Goal: Transaction & Acquisition: Purchase product/service

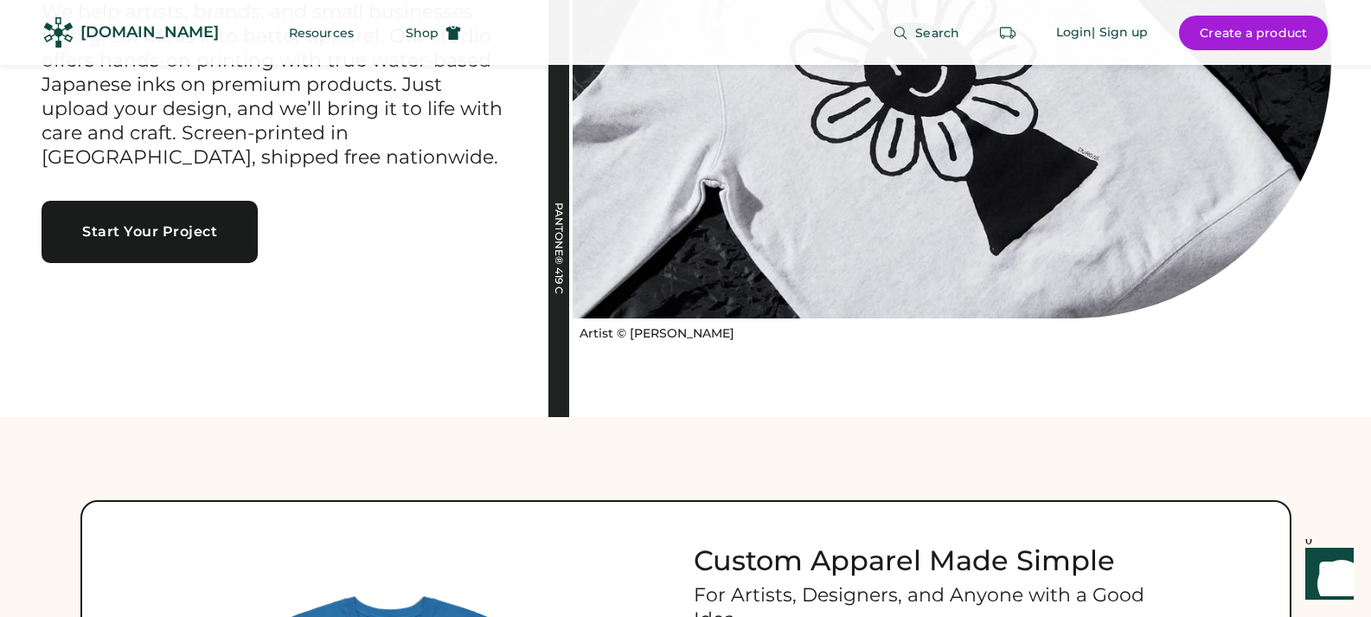
scroll to position [87, 0]
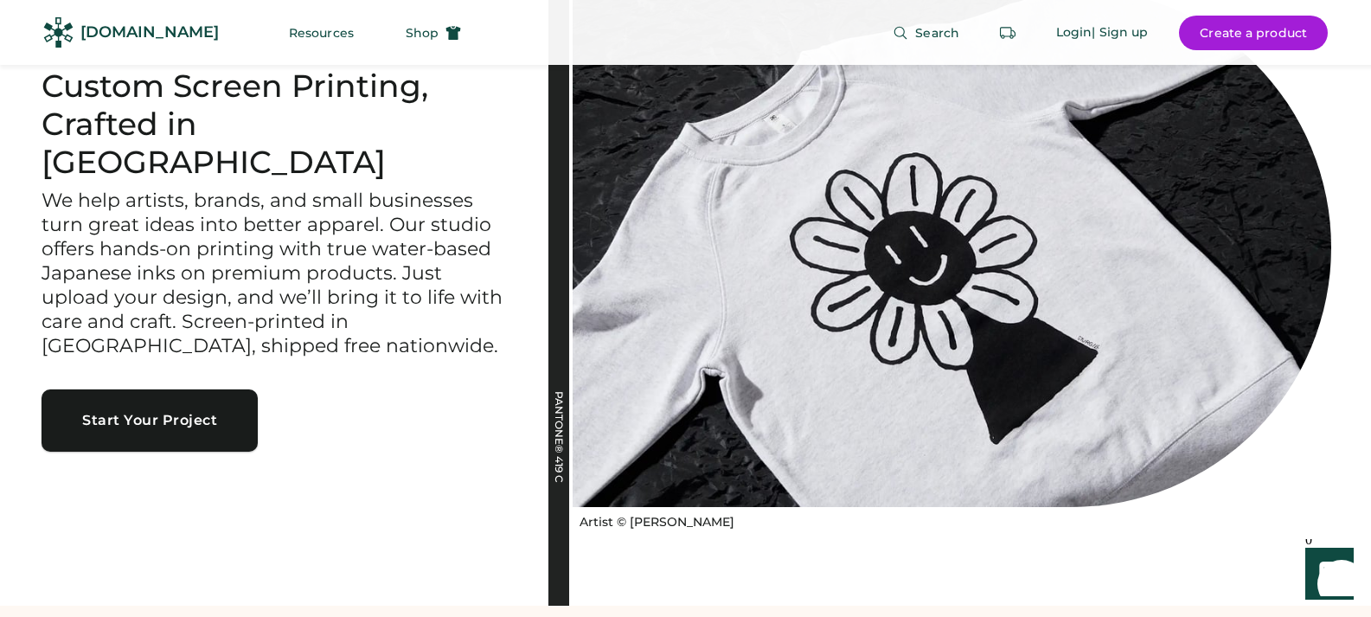
drag, startPoint x: 146, startPoint y: 402, endPoint x: 170, endPoint y: 407, distance: 24.6
click at [147, 402] on button "Start Your Project" at bounding box center [150, 420] width 216 height 62
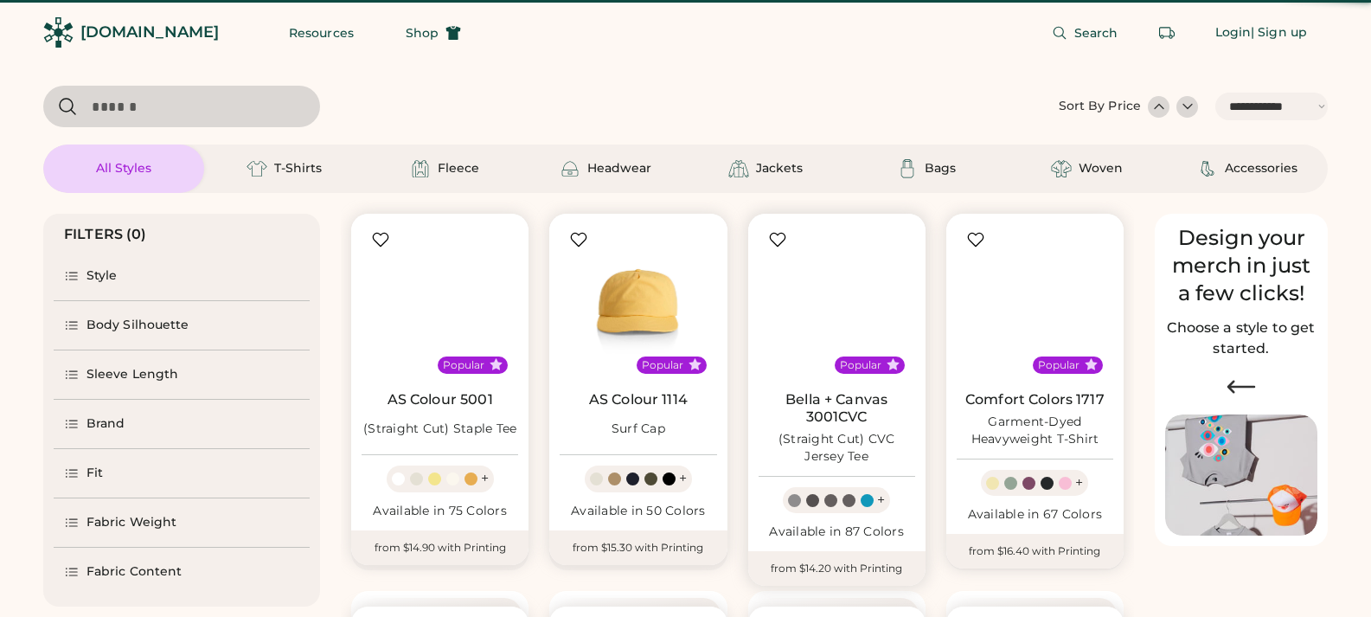
select select "*****"
select select "*"
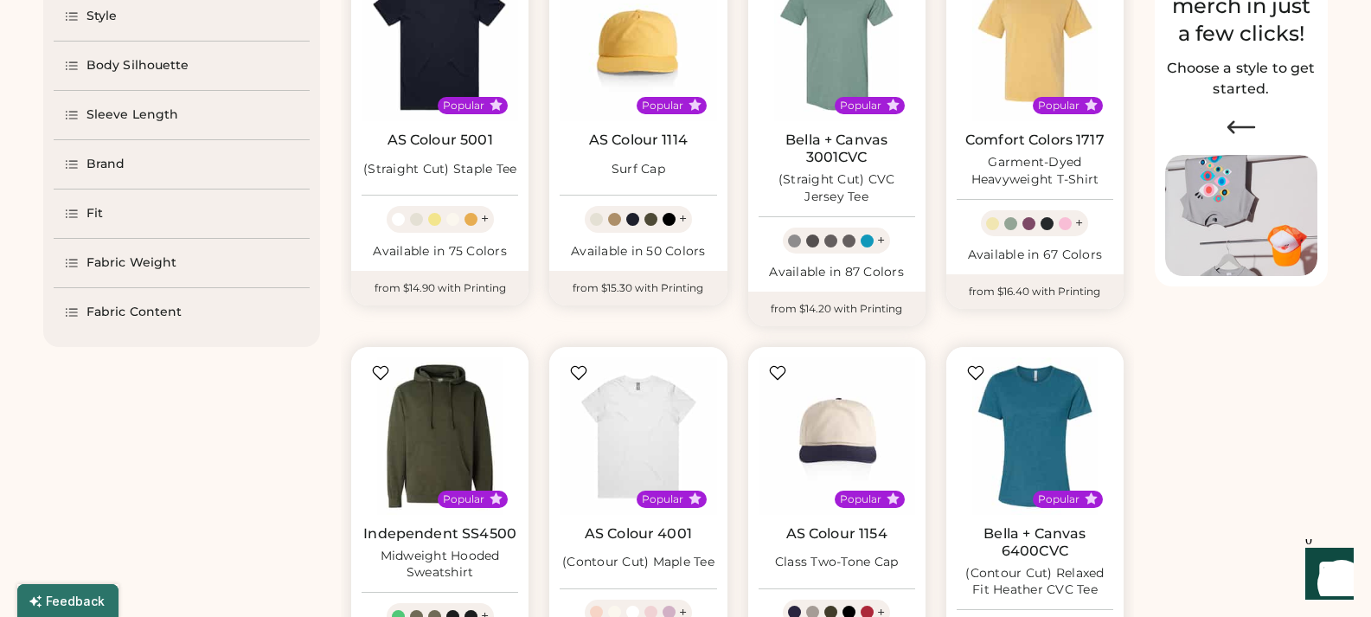
select select "*****"
select select "*"
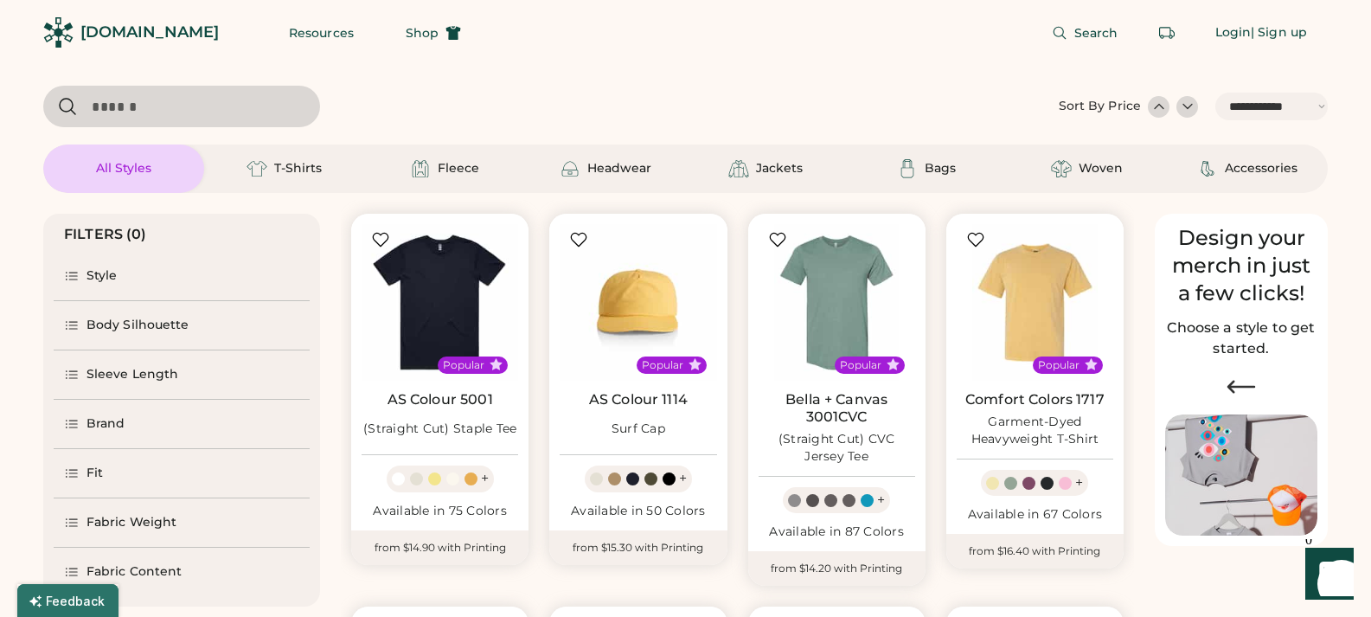
click at [1198, 109] on div "**********" at bounding box center [1193, 107] width 269 height 42
click at [1191, 109] on div at bounding box center [1187, 106] width 17 height 17
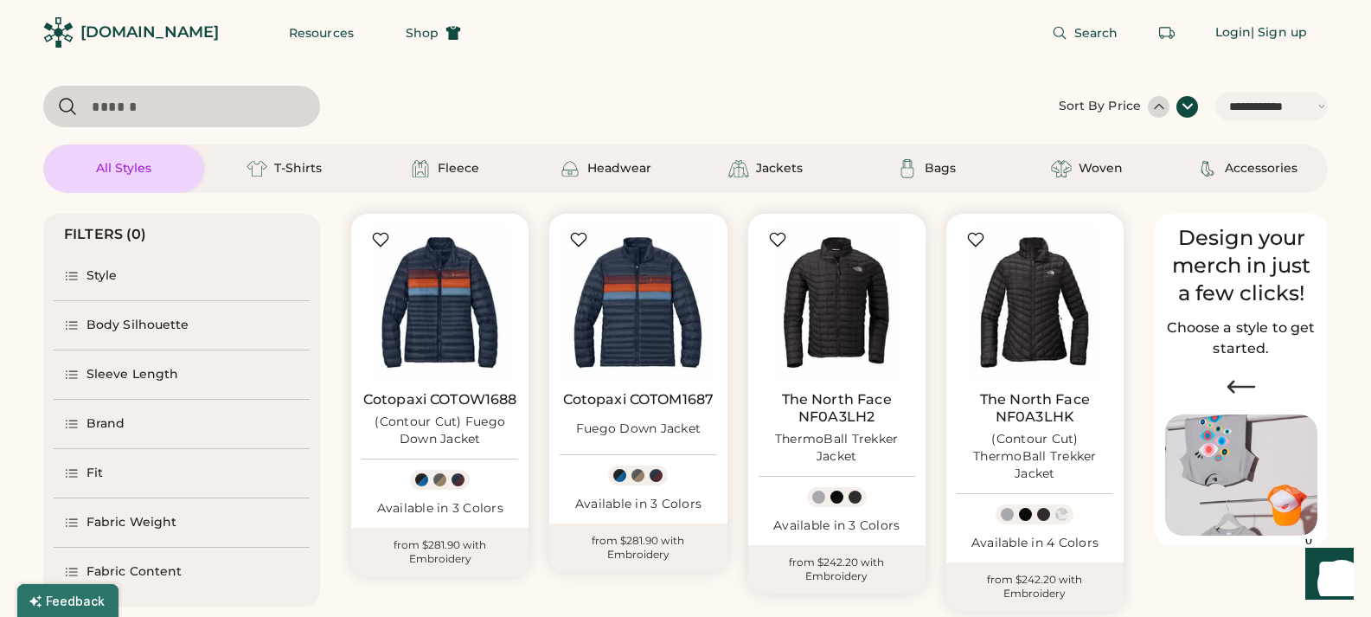
click at [1159, 107] on div at bounding box center [1159, 106] width 17 height 17
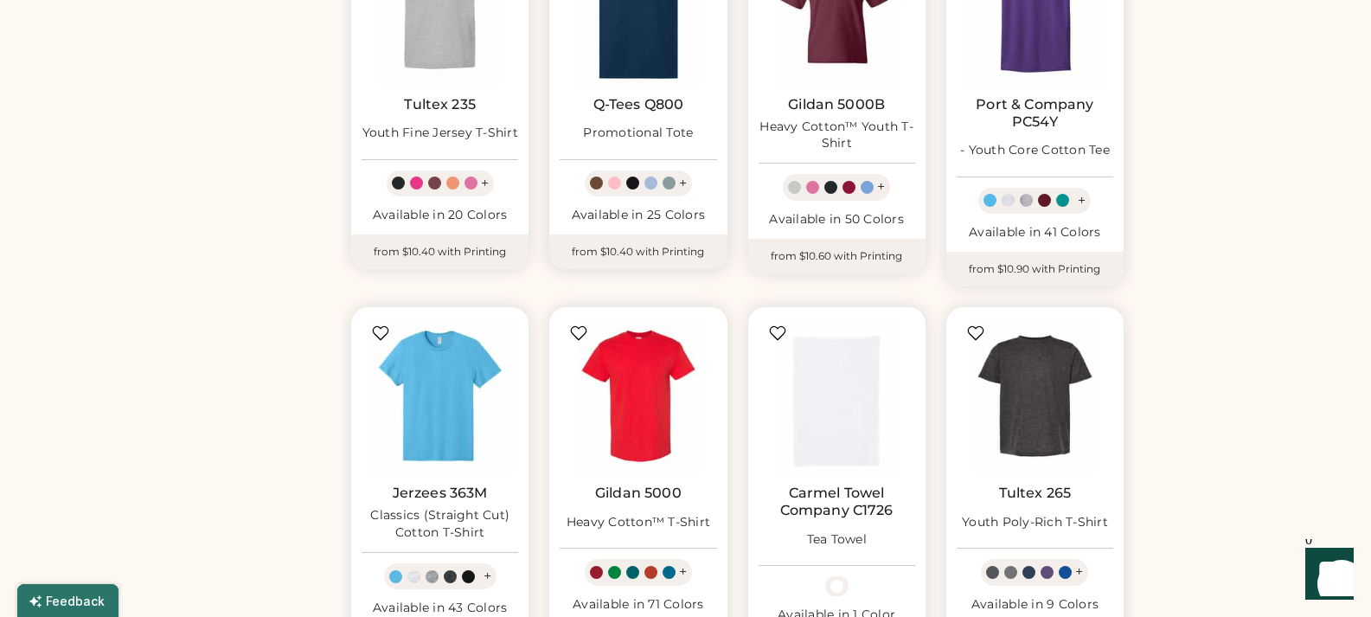
scroll to position [779, 0]
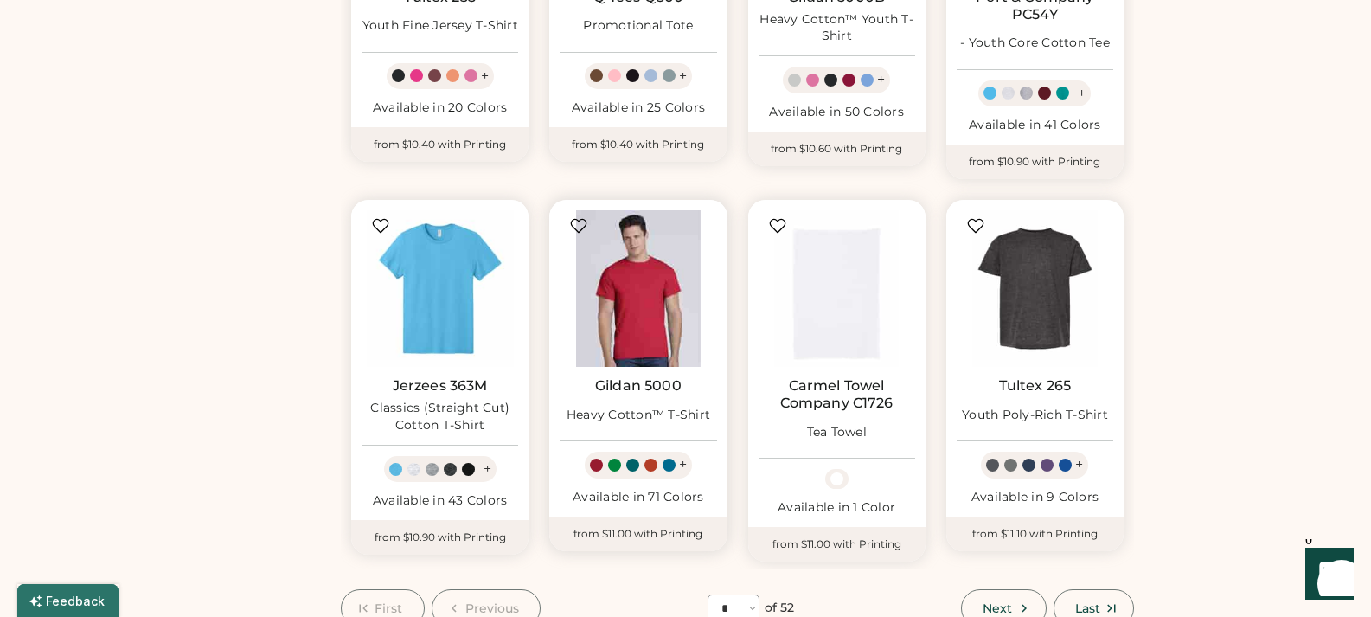
click at [634, 365] on img at bounding box center [638, 288] width 157 height 157
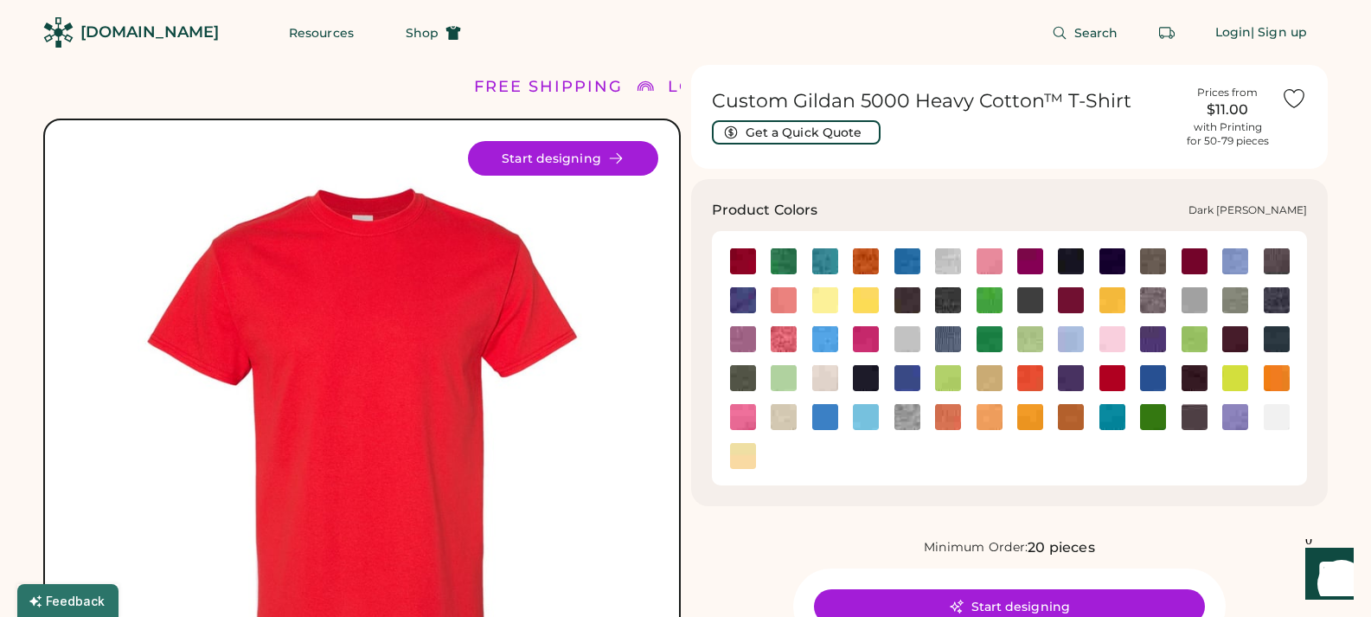
click at [943, 294] on img at bounding box center [948, 300] width 26 height 26
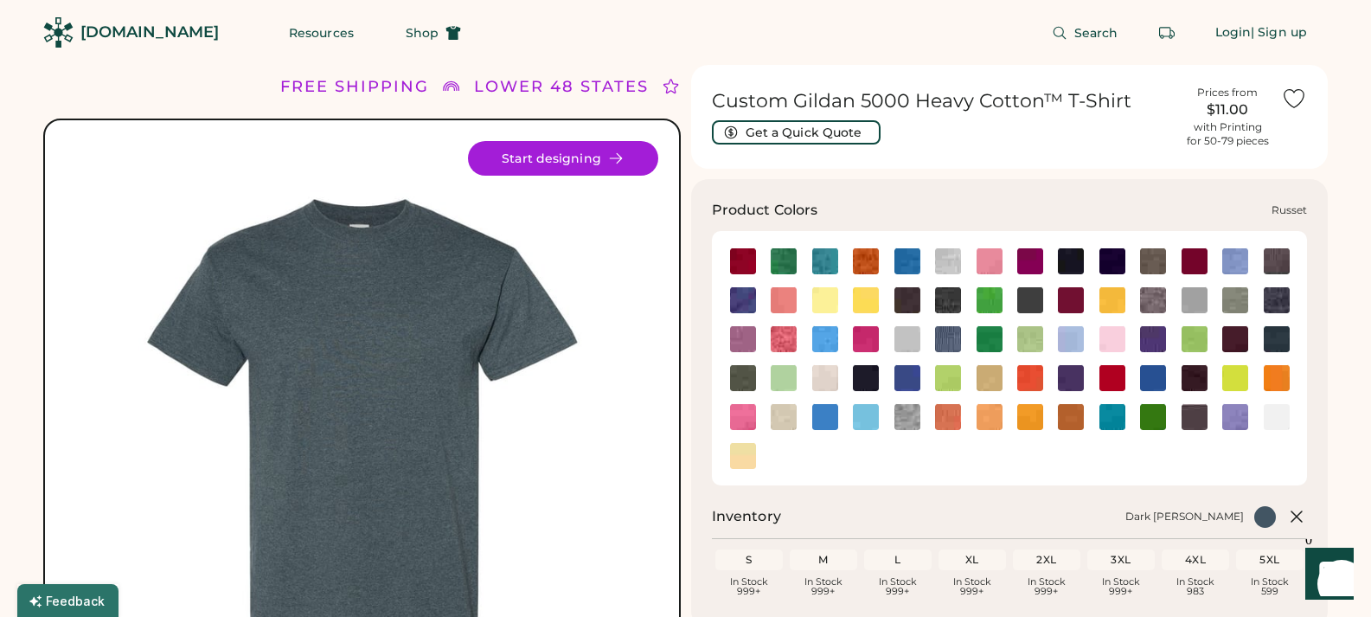
click at [1198, 375] on img at bounding box center [1195, 378] width 26 height 26
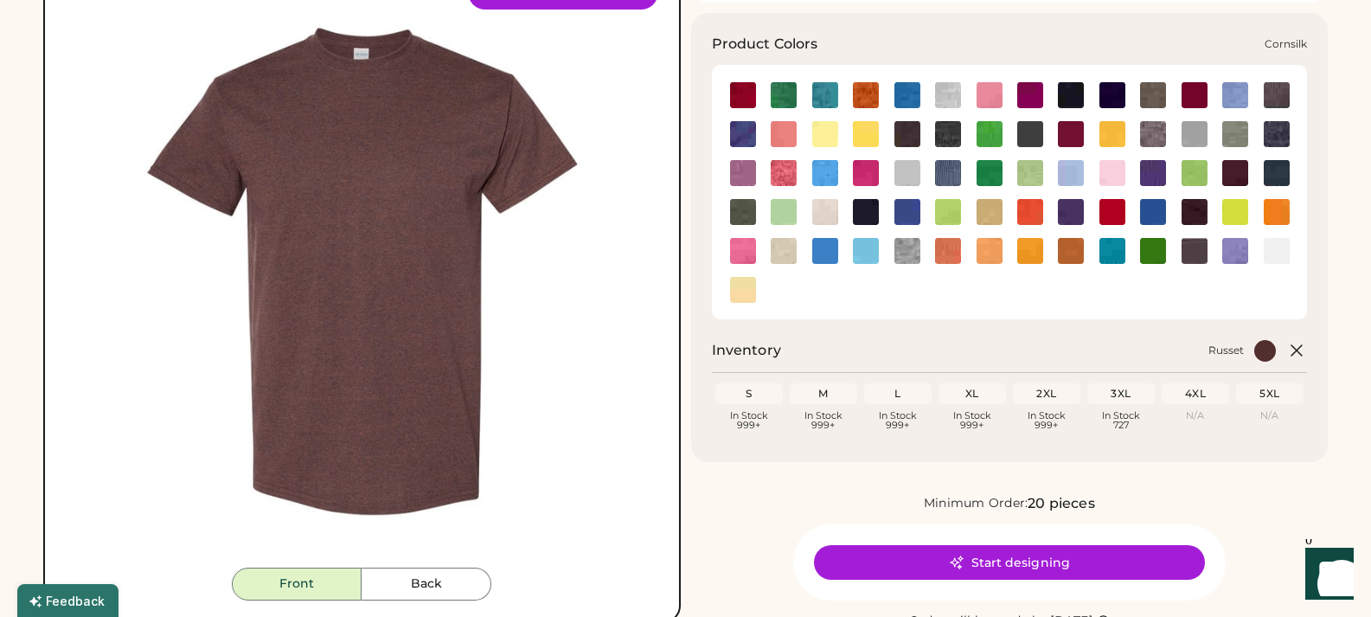
scroll to position [173, 0]
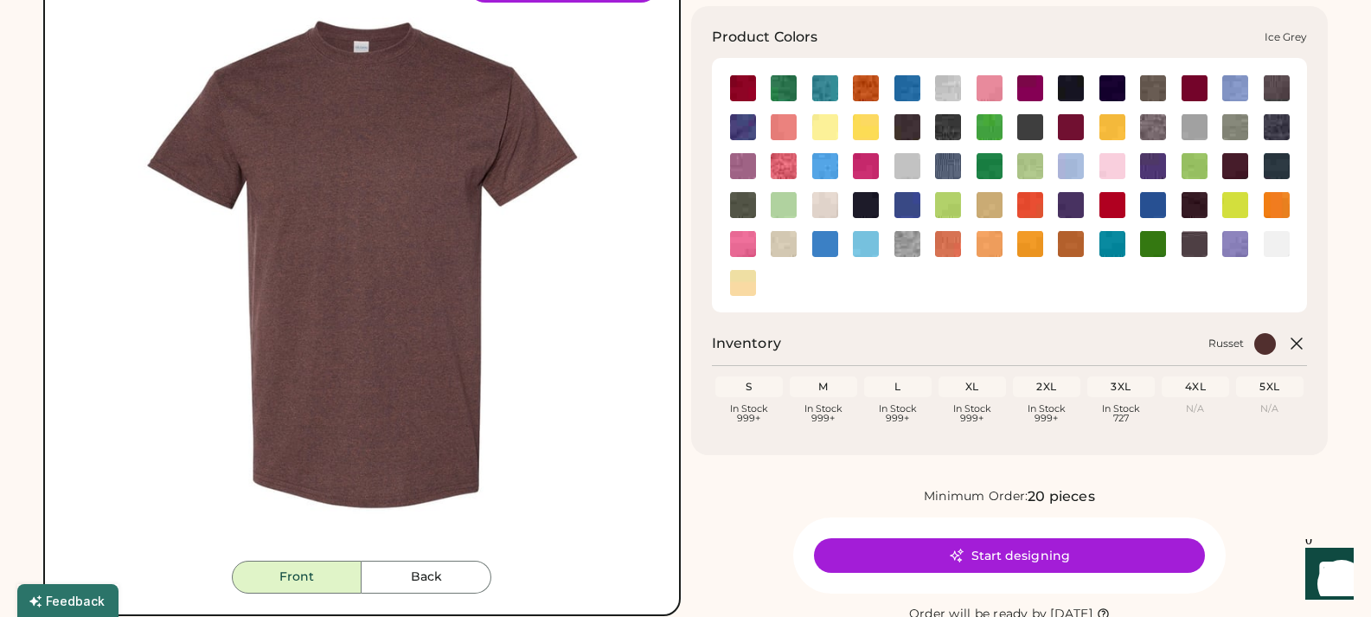
click at [897, 164] on img at bounding box center [908, 166] width 26 height 26
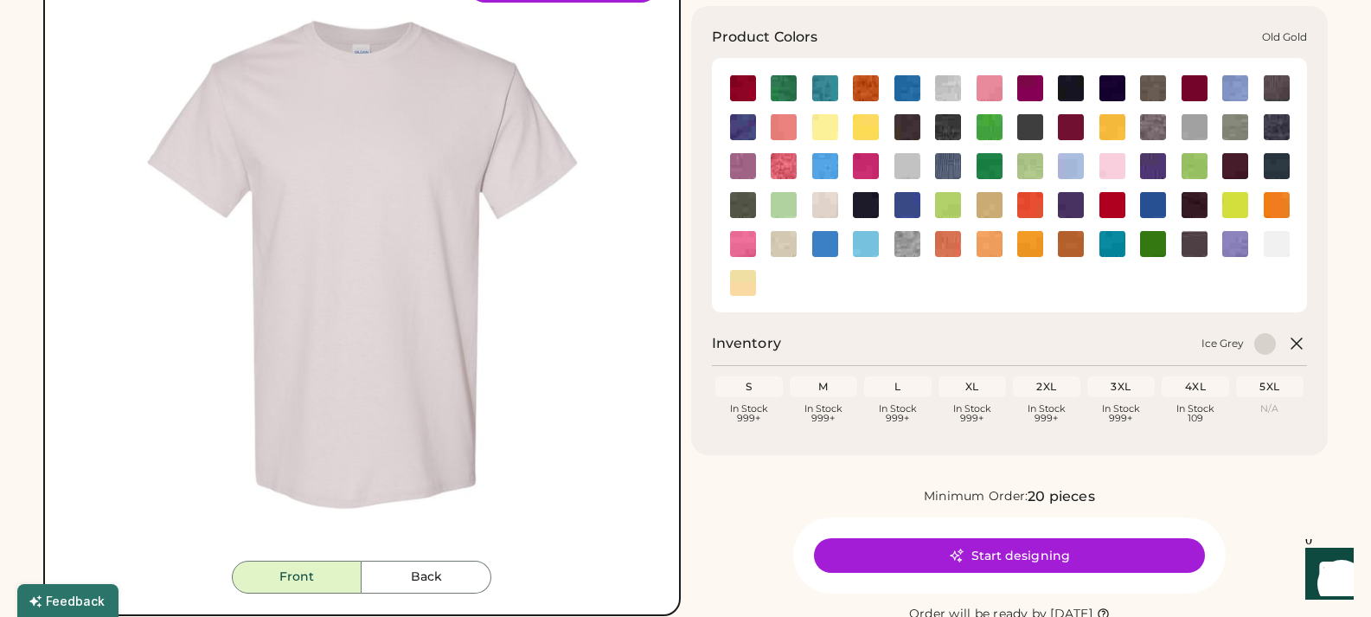
click at [989, 205] on img at bounding box center [990, 205] width 26 height 26
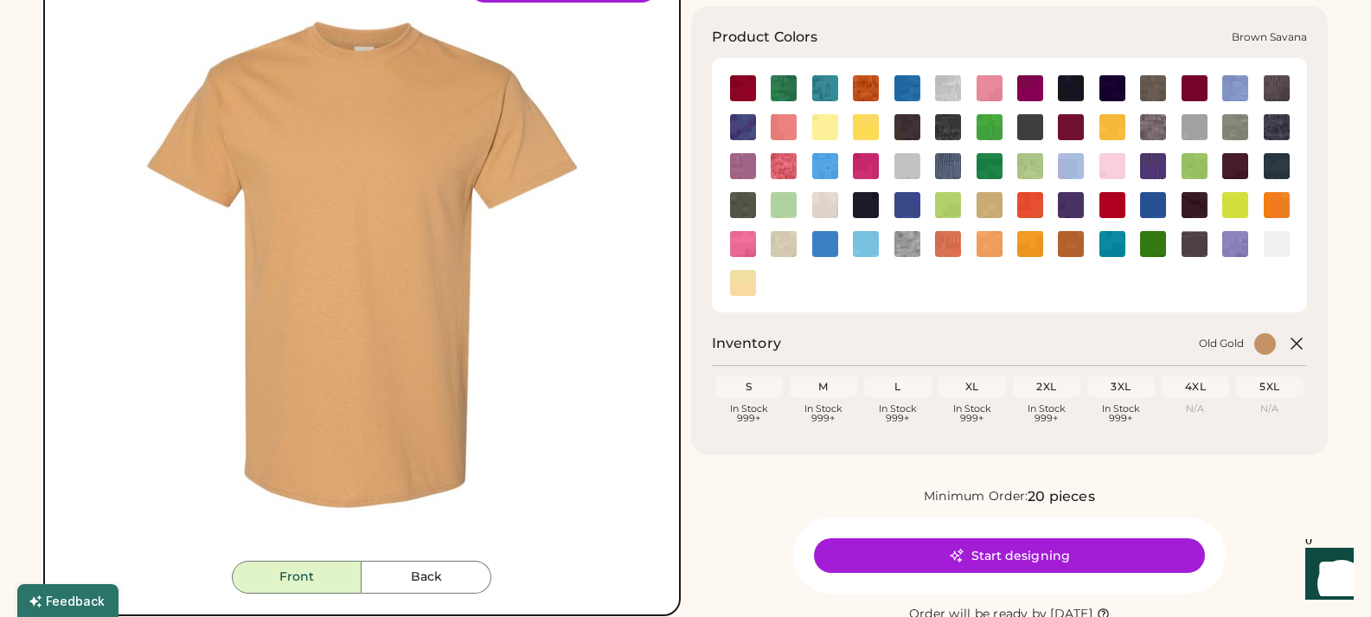
click at [1143, 83] on img at bounding box center [1153, 88] width 26 height 26
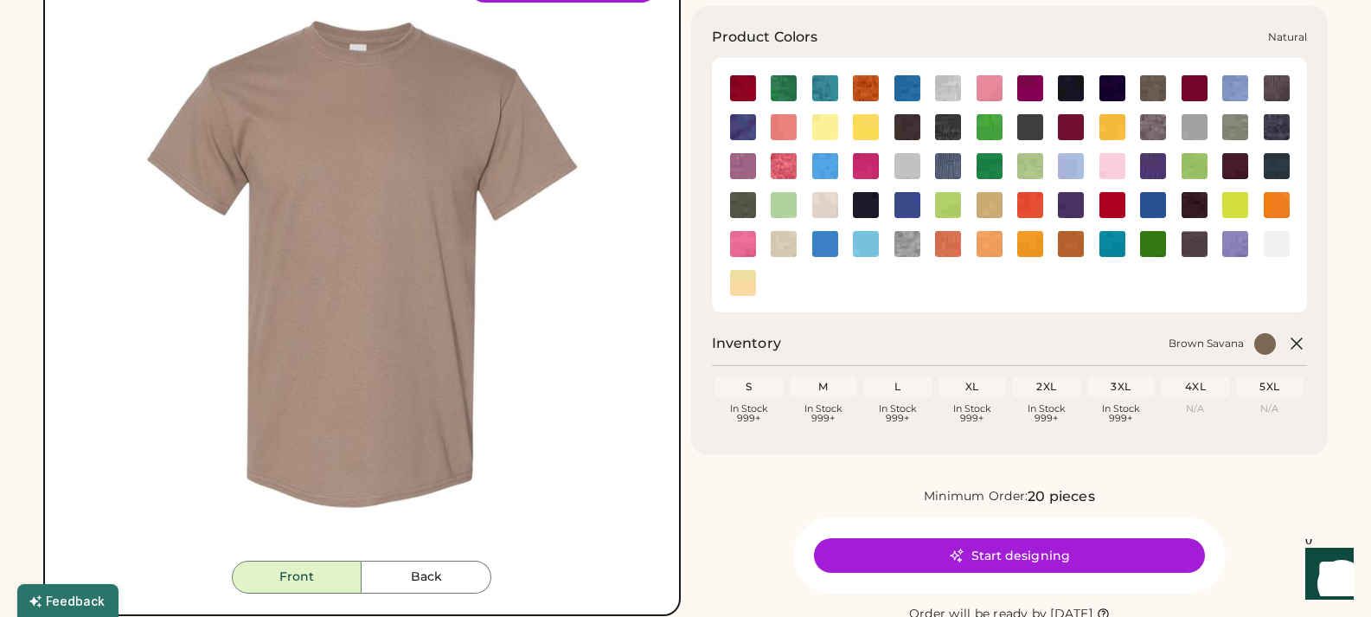
click at [815, 205] on img at bounding box center [825, 205] width 26 height 26
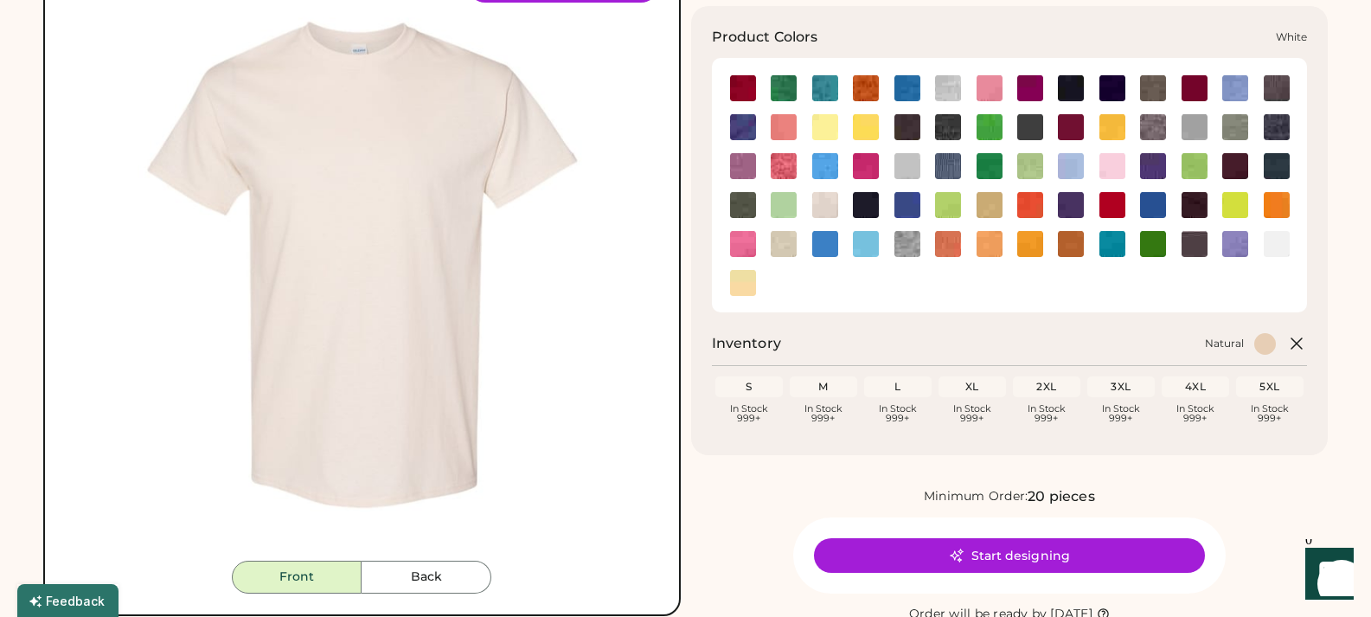
click at [1280, 236] on img at bounding box center [1277, 244] width 26 height 26
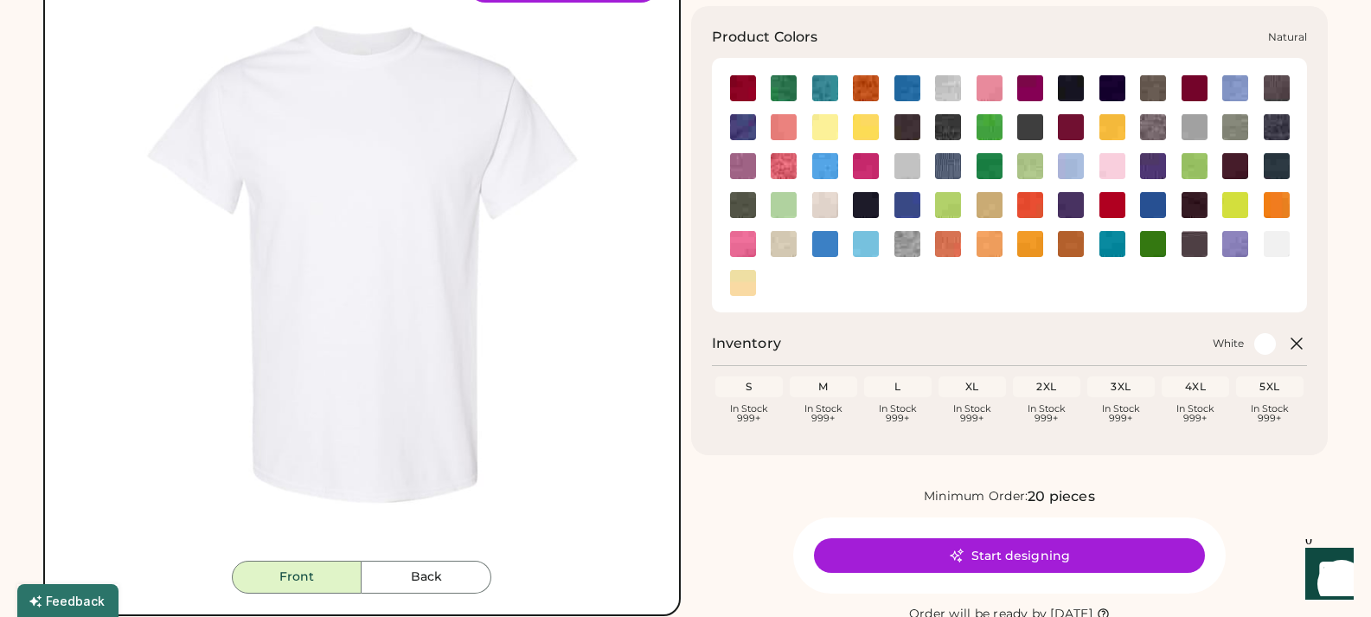
click at [833, 202] on img at bounding box center [825, 205] width 26 height 26
